Goal: Find contact information: Obtain details needed to contact an individual or organization

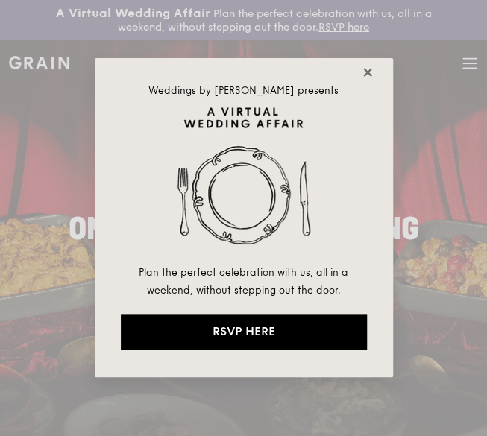
click at [365, 75] on icon at bounding box center [367, 72] width 8 height 8
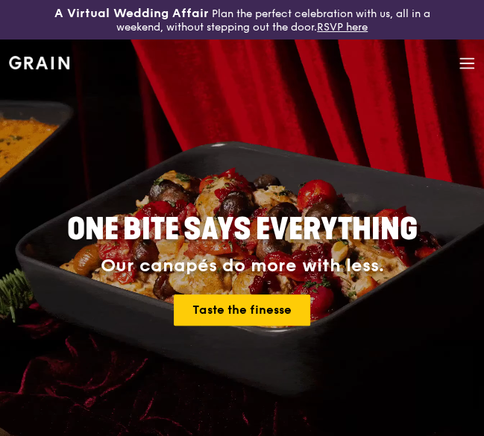
click at [467, 64] on icon at bounding box center [467, 63] width 16 height 16
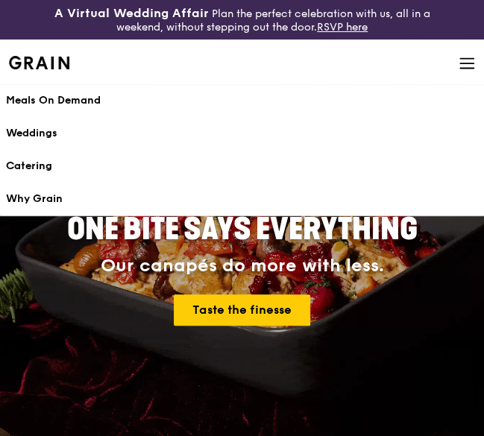
click at [34, 159] on div "Catering" at bounding box center [242, 166] width 472 height 15
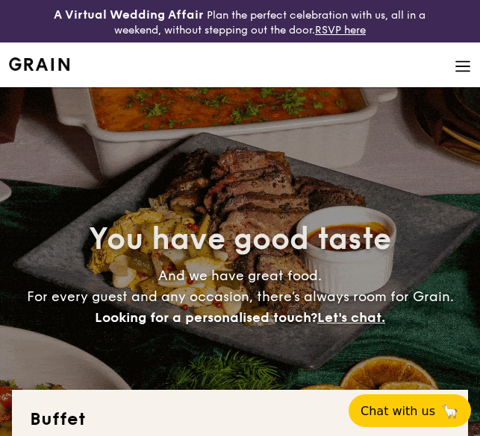
select select
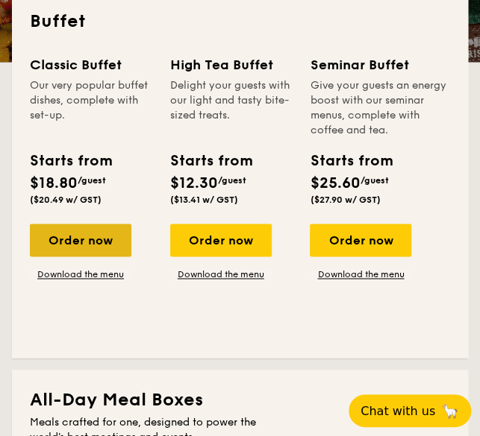
scroll to position [398, 0]
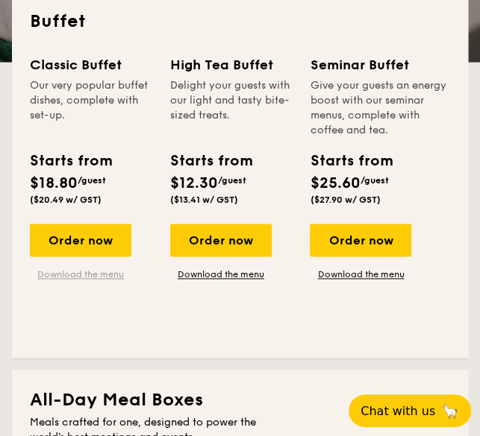
click at [87, 274] on link "Download the menu" at bounding box center [80, 274] width 101 height 12
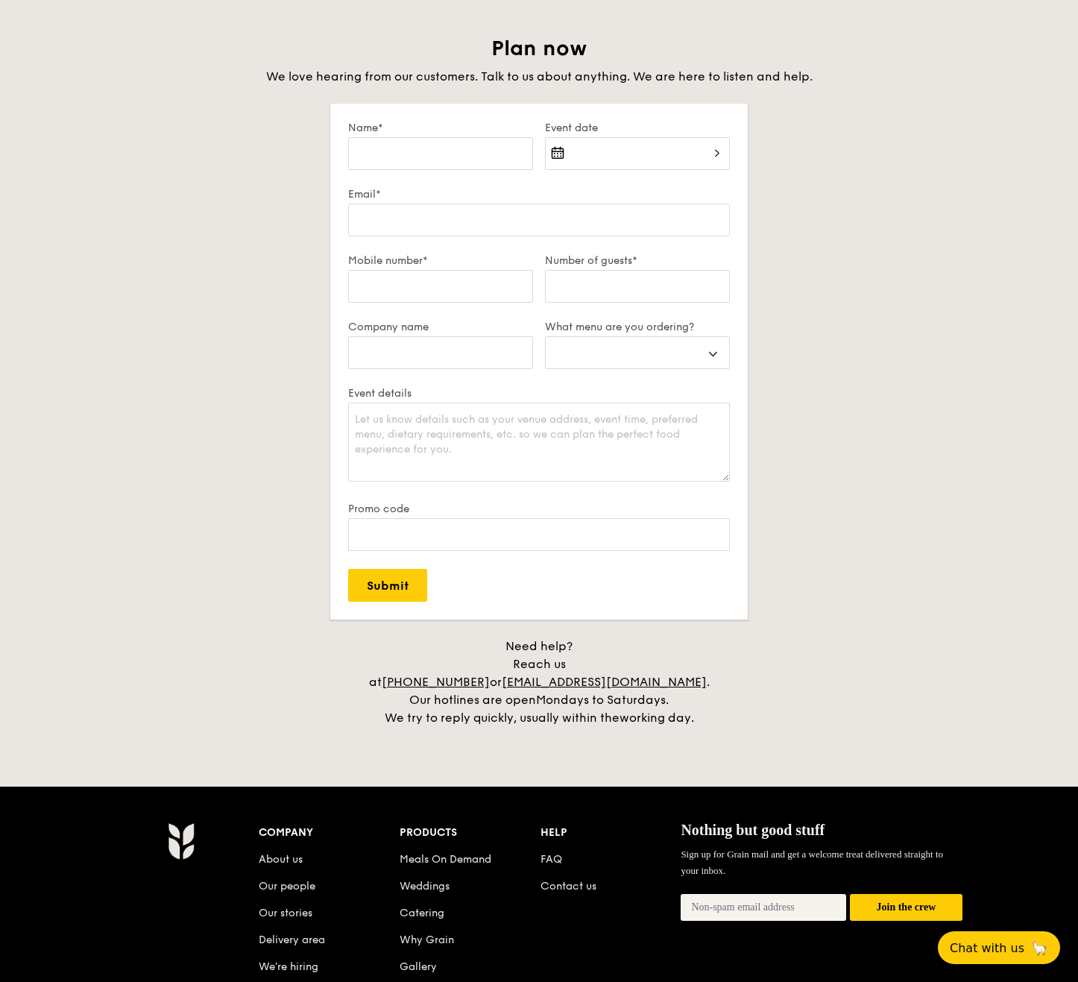
scroll to position [2799, 0]
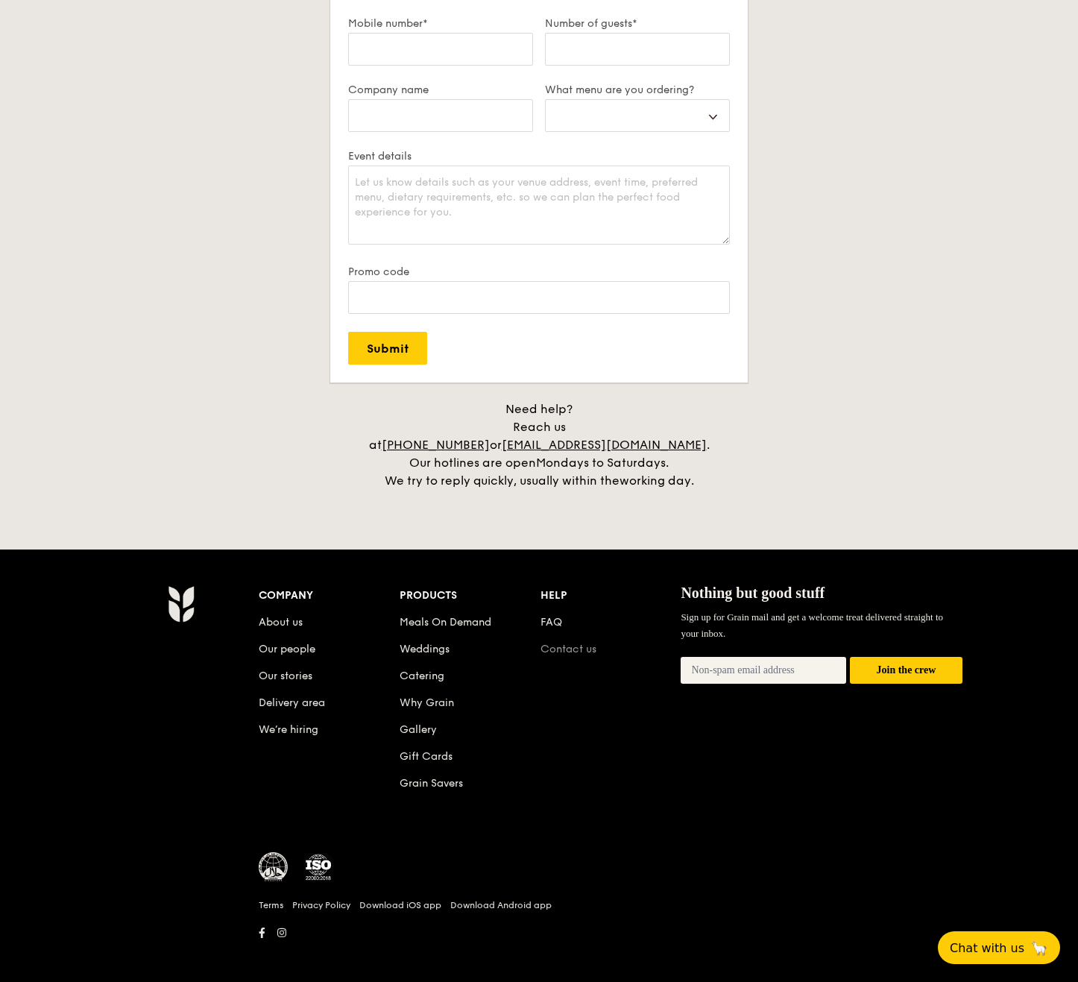
click at [479, 436] on link "Contact us" at bounding box center [569, 649] width 56 height 13
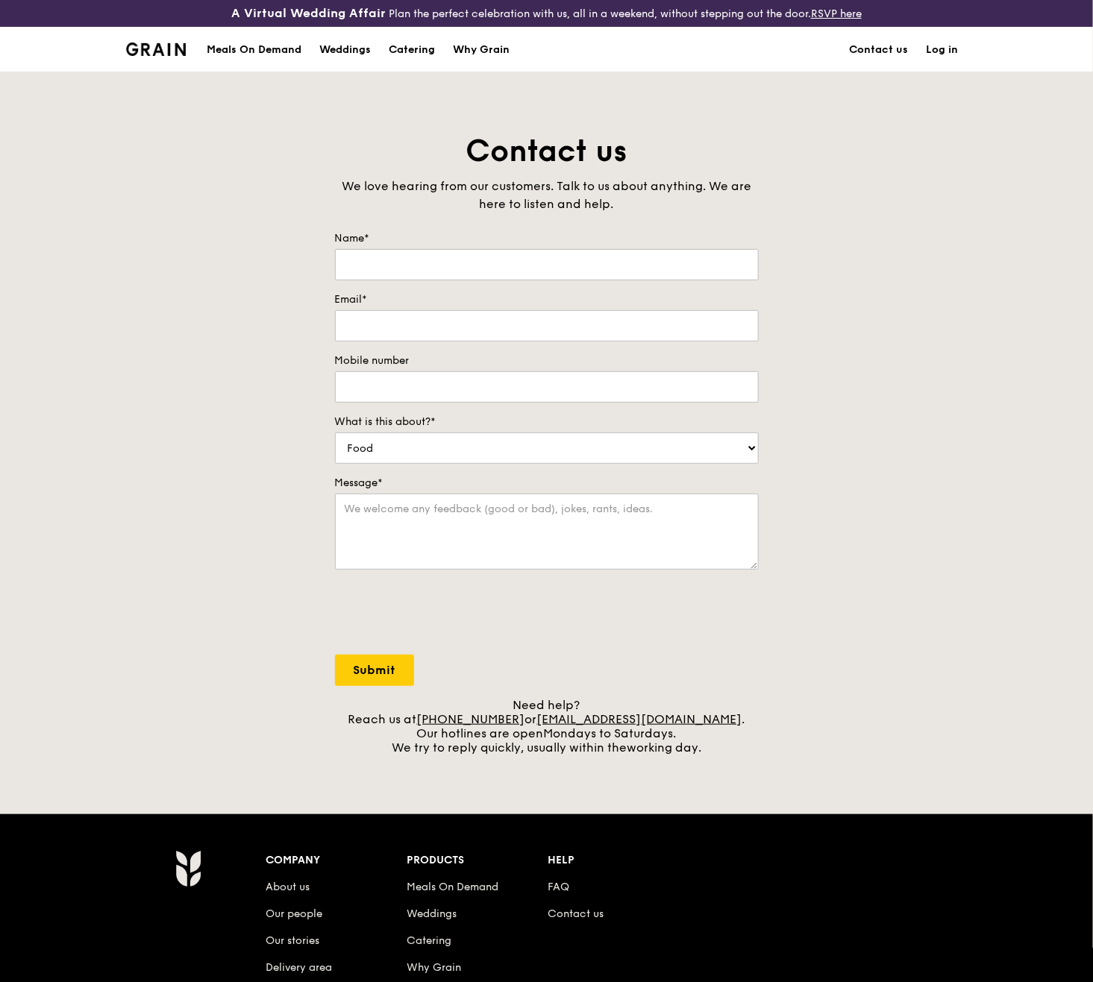
click at [984, 494] on div "Contact us We love hearing from our customers. Talk to us about anything. We ar…" at bounding box center [546, 443] width 1093 height 624
click at [891, 57] on link "Contact us" at bounding box center [879, 50] width 77 height 45
click at [659, 723] on link "[EMAIL_ADDRESS][DOMAIN_NAME]" at bounding box center [639, 719] width 205 height 14
click at [359, 123] on div "A Virtual Wedding Affair Plan the perfect celebration with us, all in a weekend…" at bounding box center [546, 628] width 1093 height 1256
click at [179, 45] on img at bounding box center [156, 49] width 60 height 13
